Goal: Information Seeking & Learning: Learn about a topic

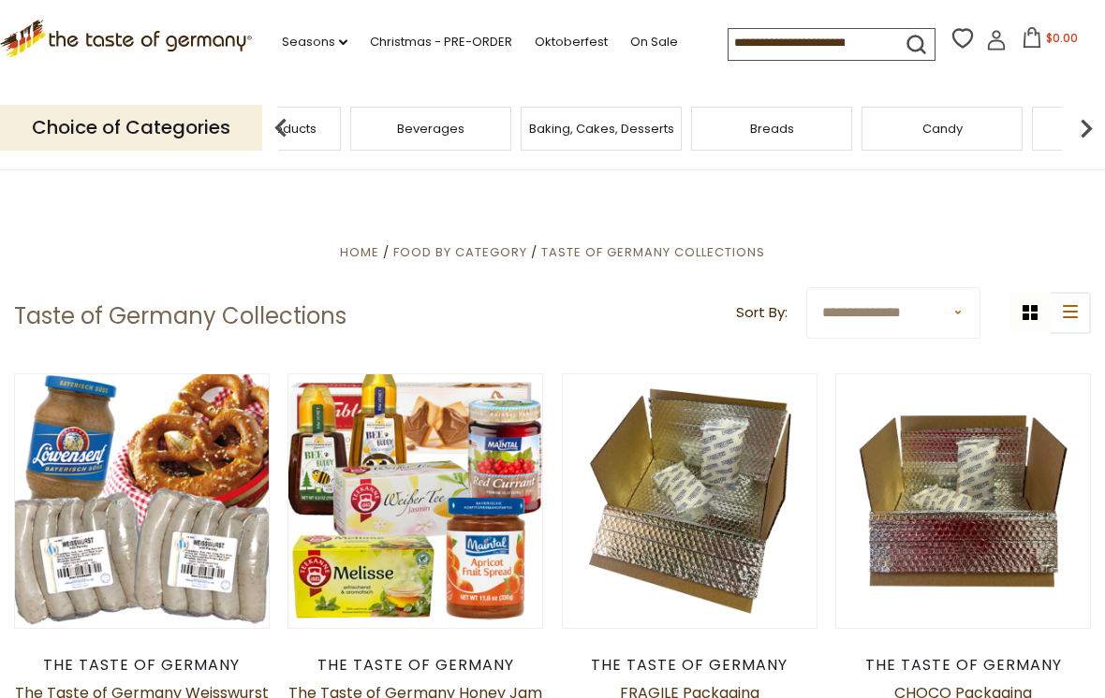
click at [341, 121] on div "Featured Products" at bounding box center [260, 129] width 161 height 44
click at [1091, 122] on img at bounding box center [1085, 128] width 37 height 37
click at [1081, 122] on img at bounding box center [1085, 128] width 37 height 37
click at [497, 127] on div "Cheese & Dairy" at bounding box center [416, 129] width 161 height 44
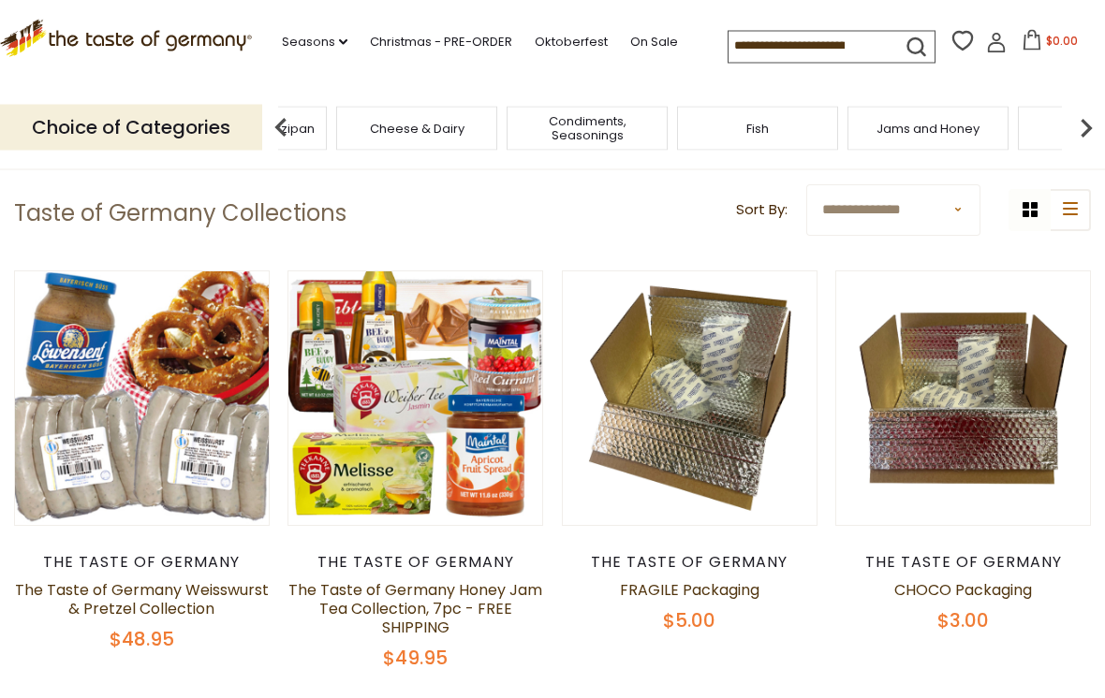
scroll to position [103, 0]
click at [445, 93] on button "Quick View" at bounding box center [415, 72] width 126 height 42
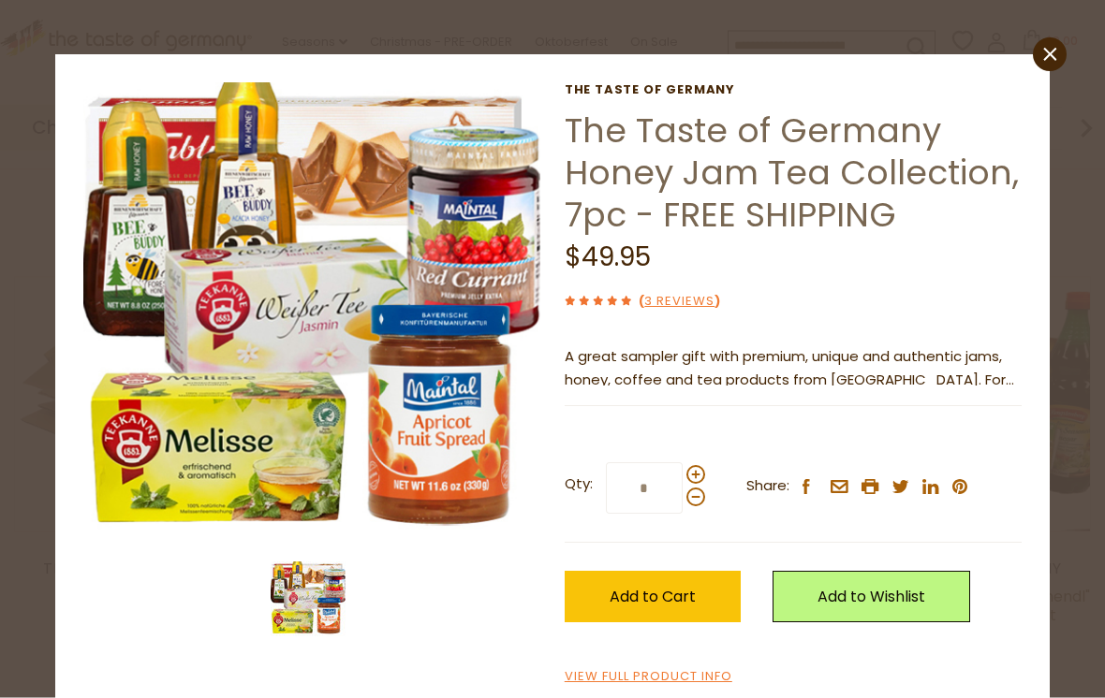
scroll to position [553, 0]
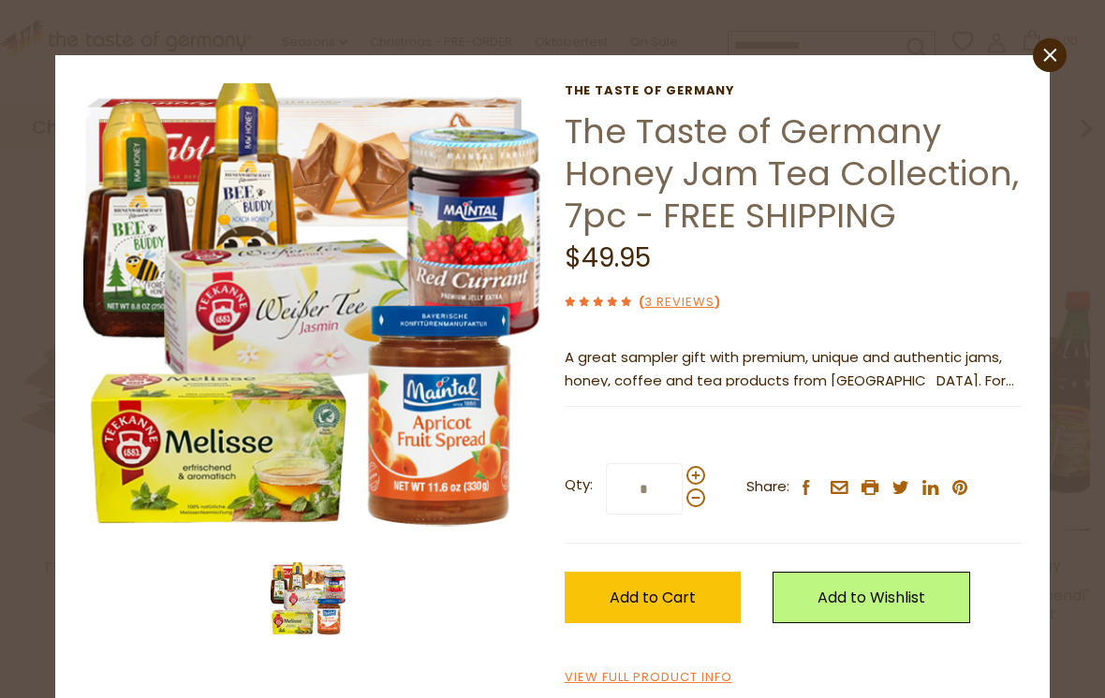
click at [659, 683] on link "View Full Product Info" at bounding box center [649, 679] width 168 height 20
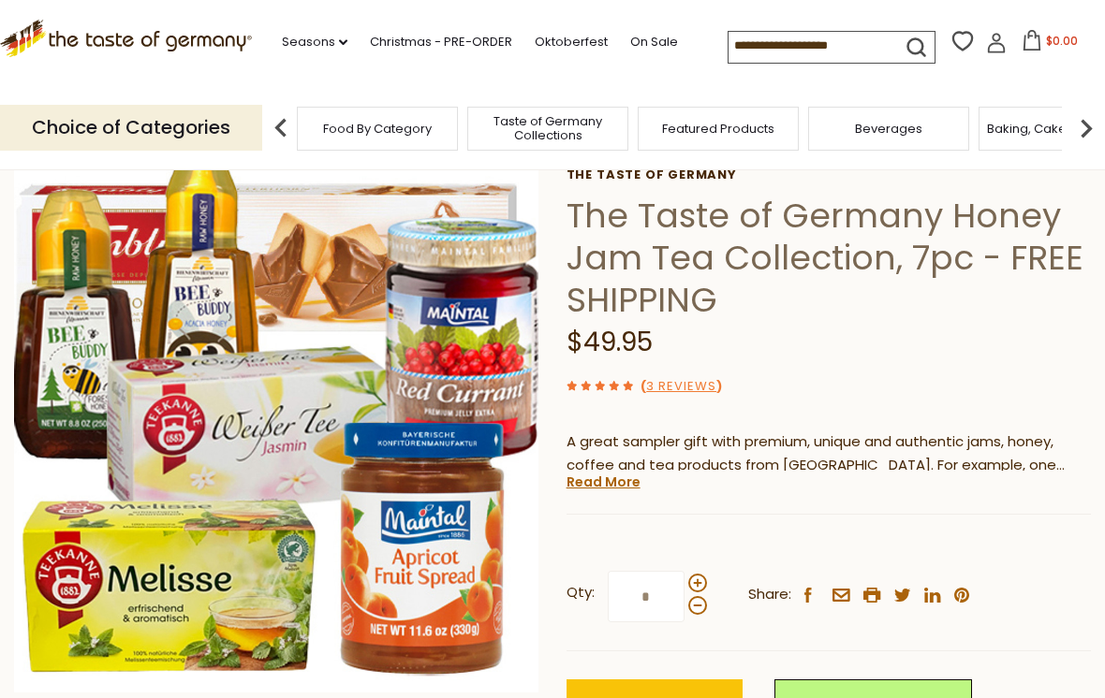
scroll to position [95, 0]
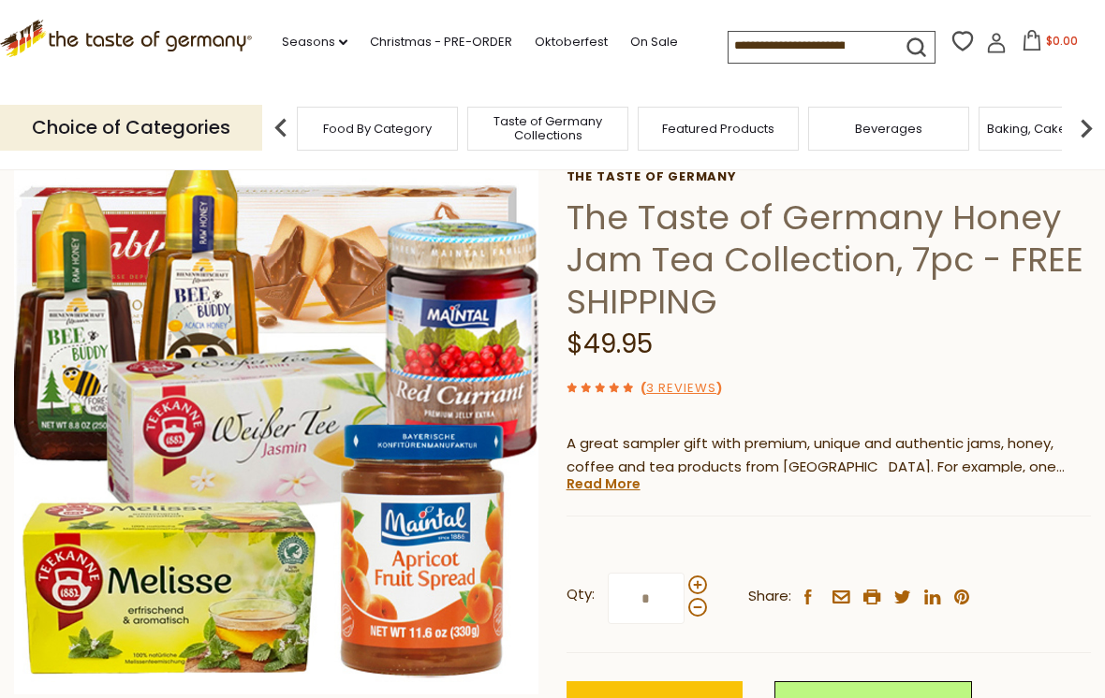
click at [616, 484] on link "Read More" at bounding box center [603, 484] width 74 height 19
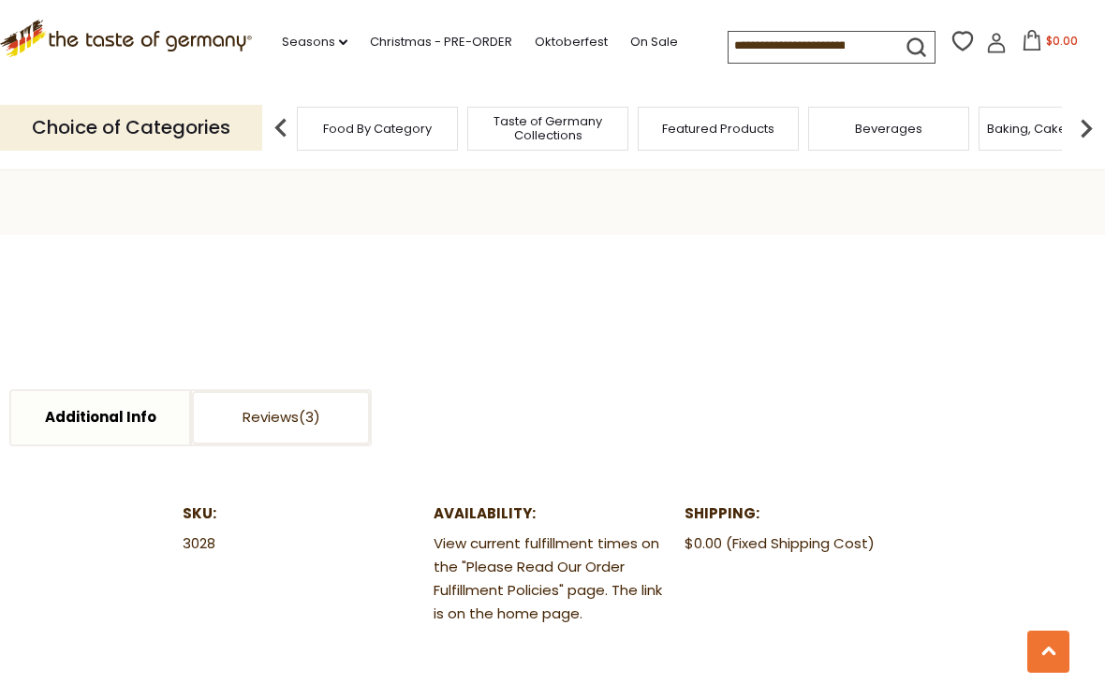
scroll to position [1261, 0]
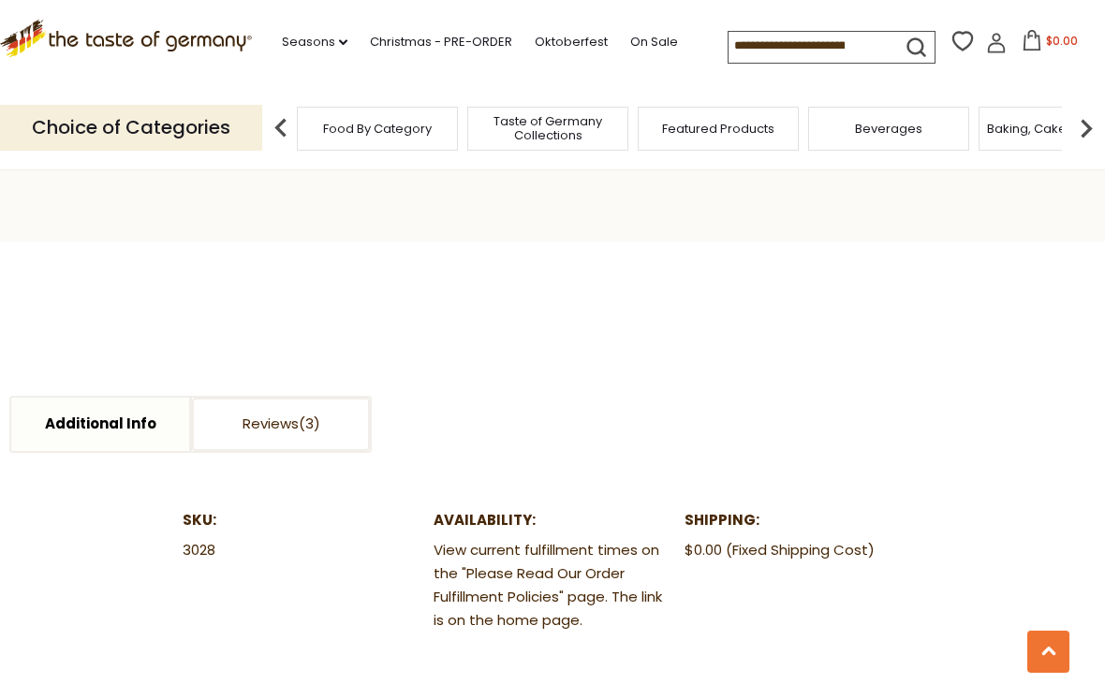
click at [302, 414] on span at bounding box center [310, 424] width 22 height 20
click at [306, 414] on span at bounding box center [310, 424] width 22 height 20
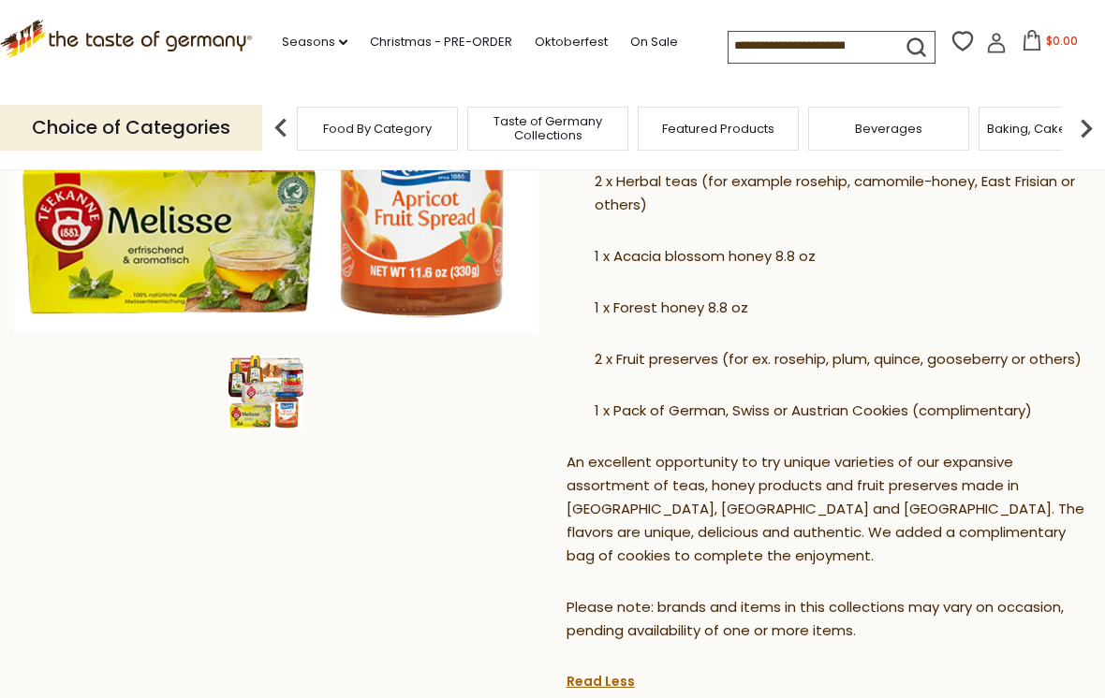
scroll to position [0, 0]
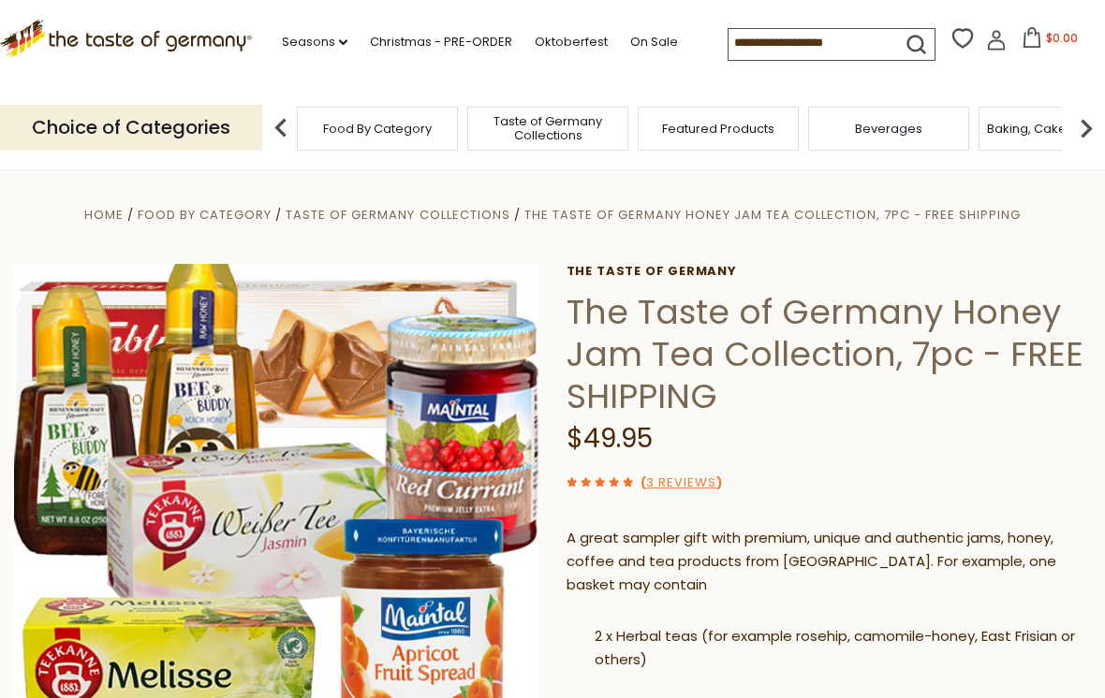
click at [564, 34] on link "Oktoberfest" at bounding box center [571, 42] width 73 height 21
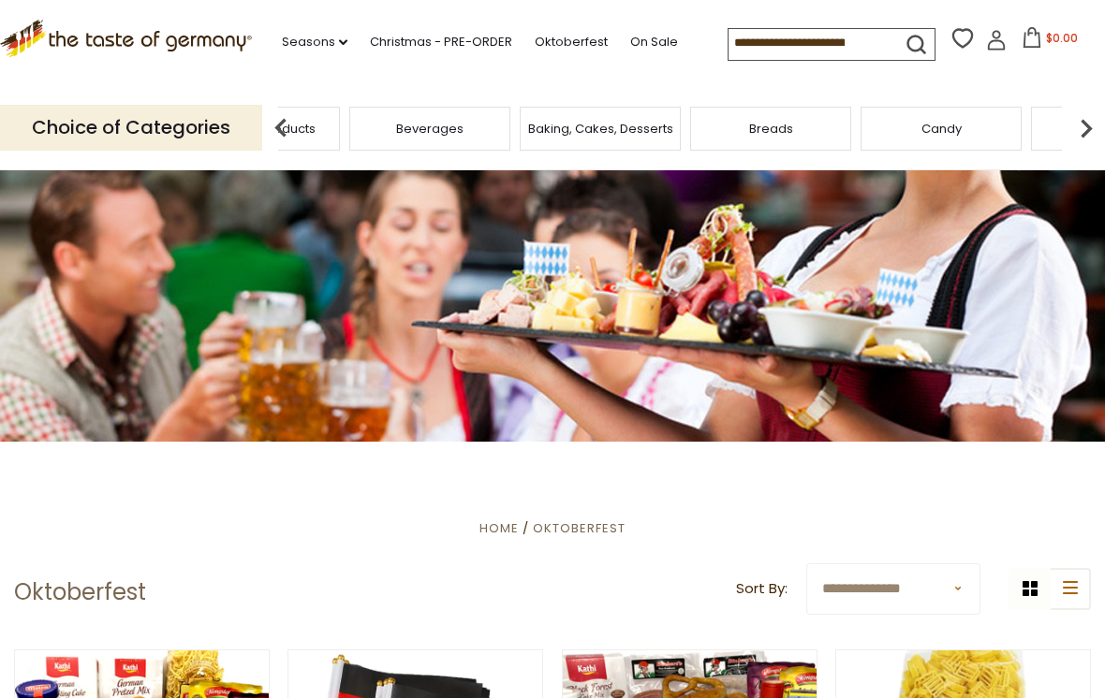
click at [316, 122] on span "Featured Products" at bounding box center [259, 129] width 112 height 14
